Goal: Obtain resource: Obtain resource

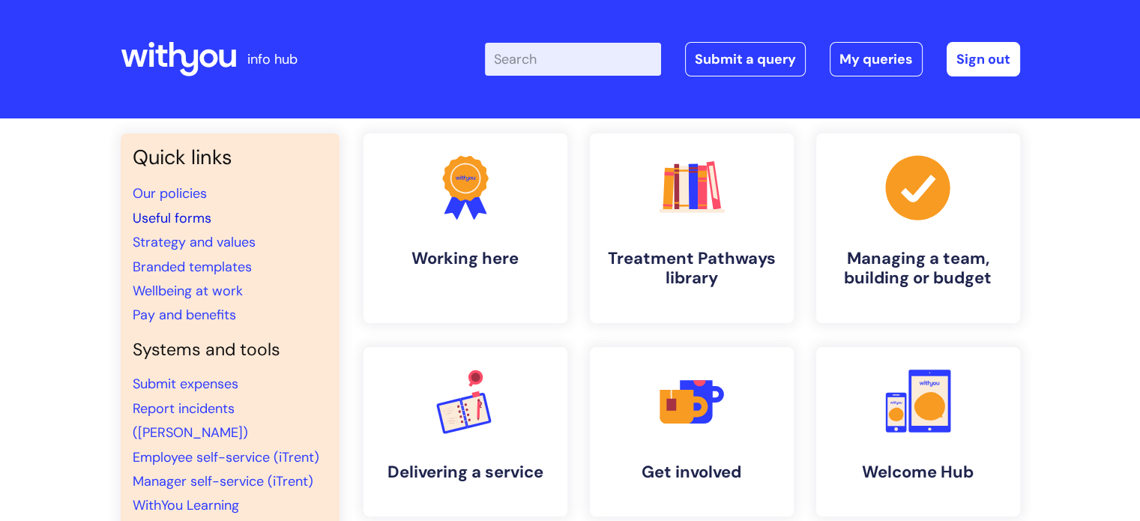
click at [160, 212] on link "Useful forms" at bounding box center [172, 218] width 79 height 18
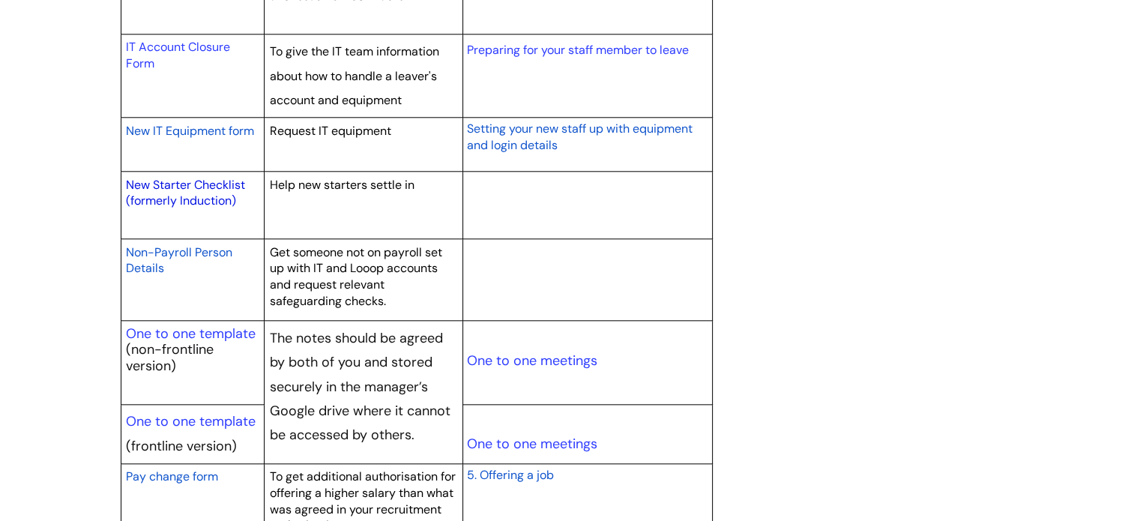
scroll to position [1723, 0]
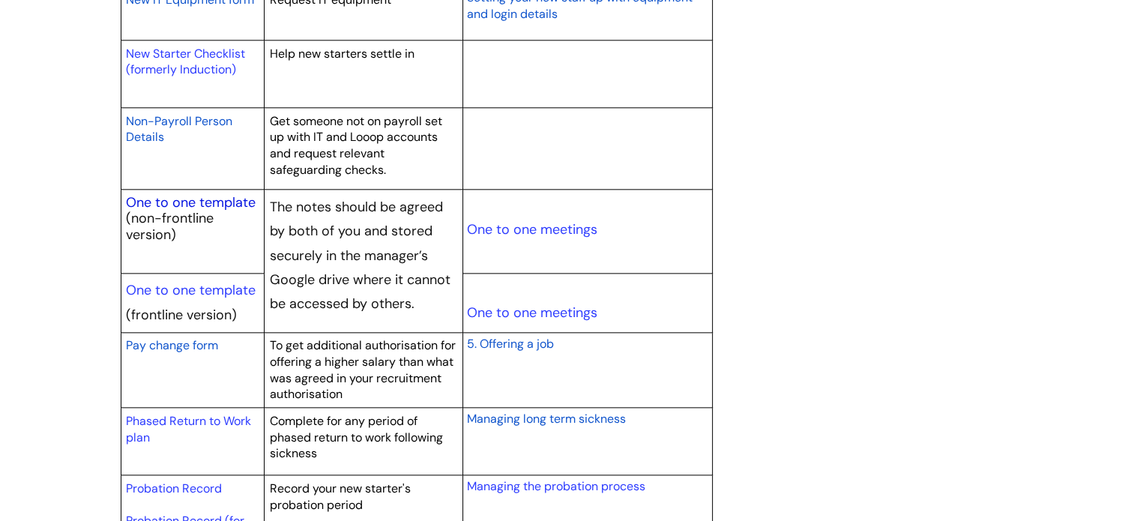
click at [196, 203] on link "One to one template" at bounding box center [191, 202] width 130 height 18
click at [162, 289] on link "One to one template" at bounding box center [191, 290] width 130 height 18
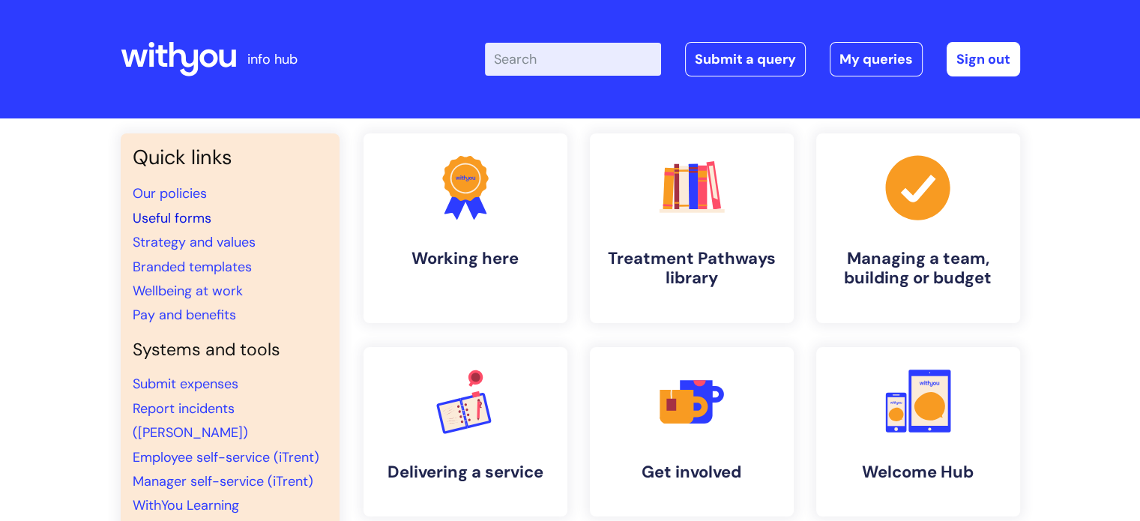
click at [166, 219] on link "Useful forms" at bounding box center [172, 218] width 79 height 18
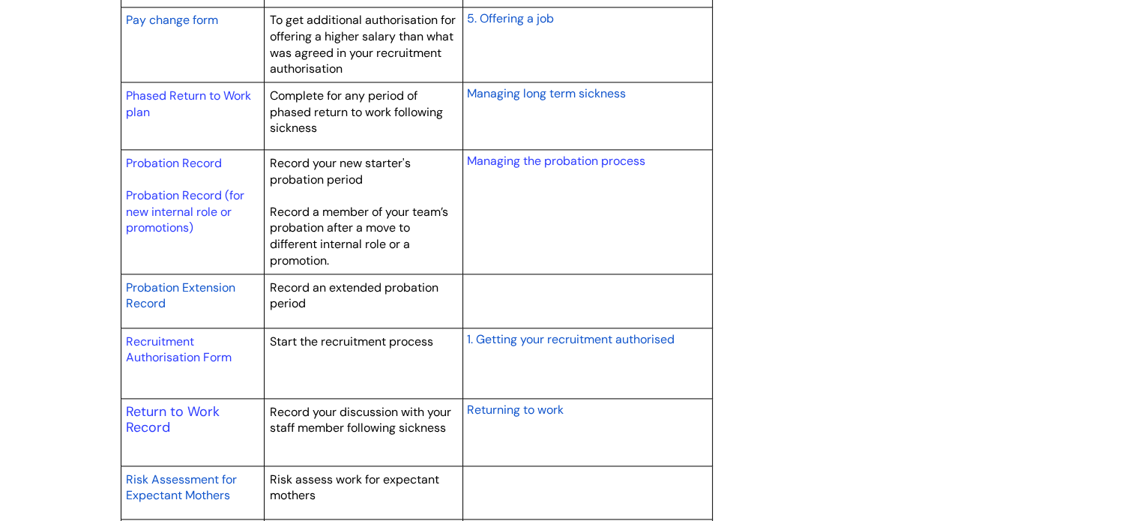
scroll to position [2173, 0]
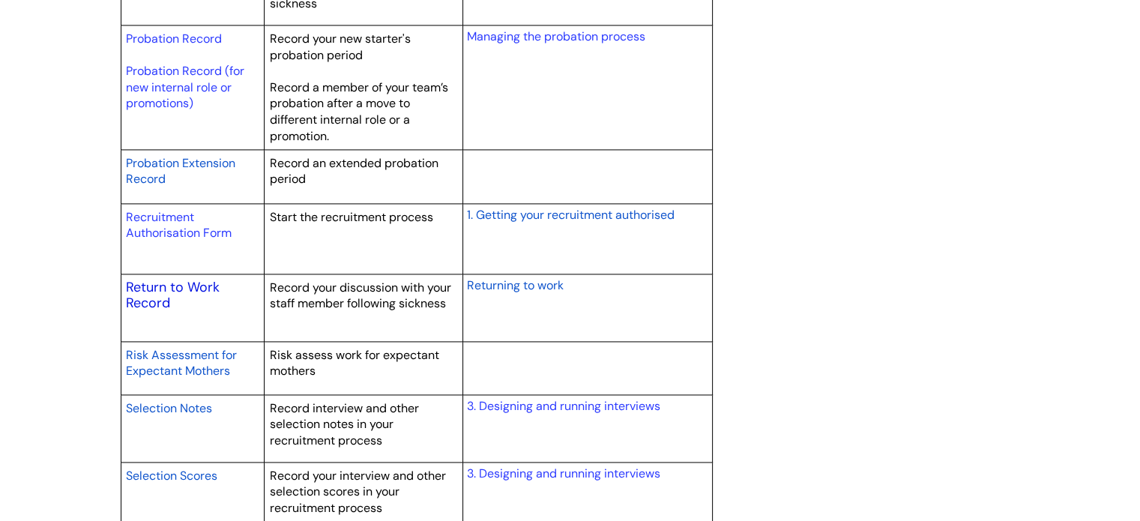
click at [137, 290] on link "Return to Work Record" at bounding box center [173, 295] width 94 height 34
